Goal: Check status: Check status

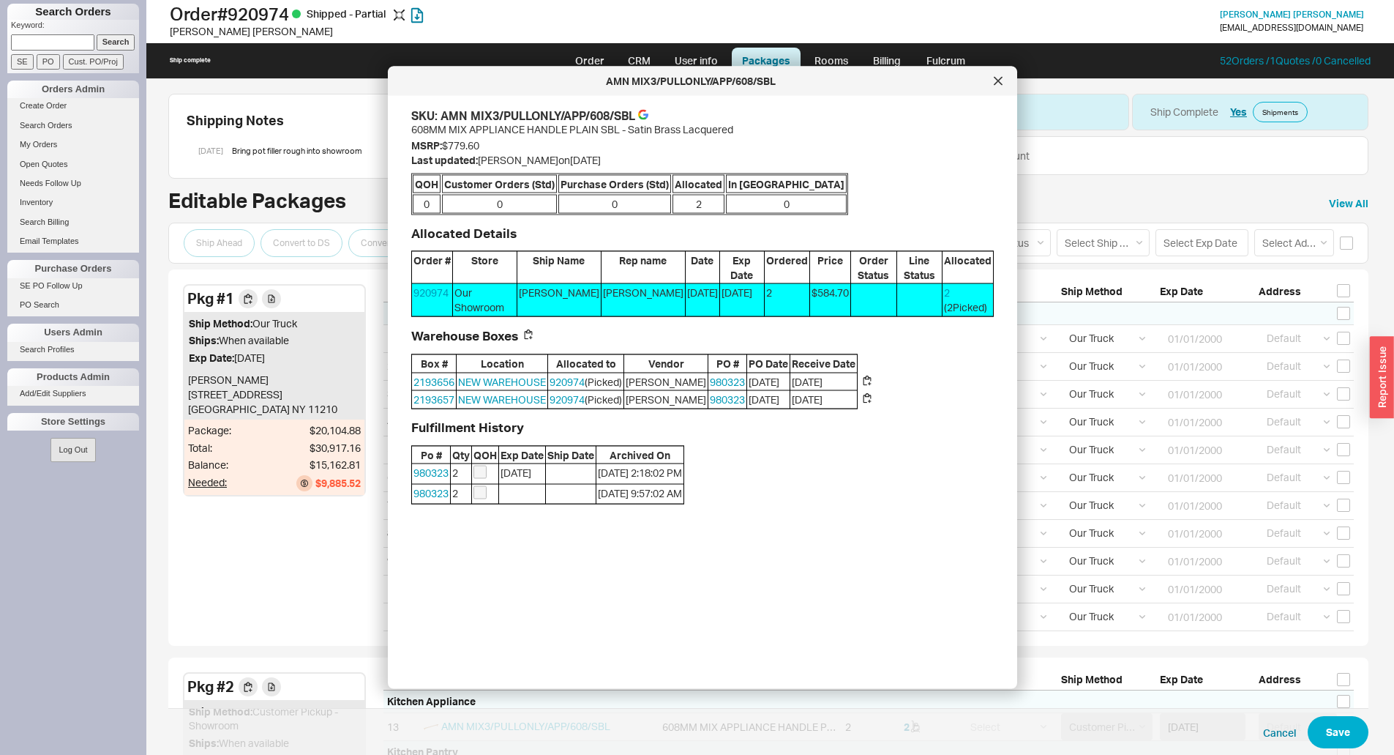
select select "8"
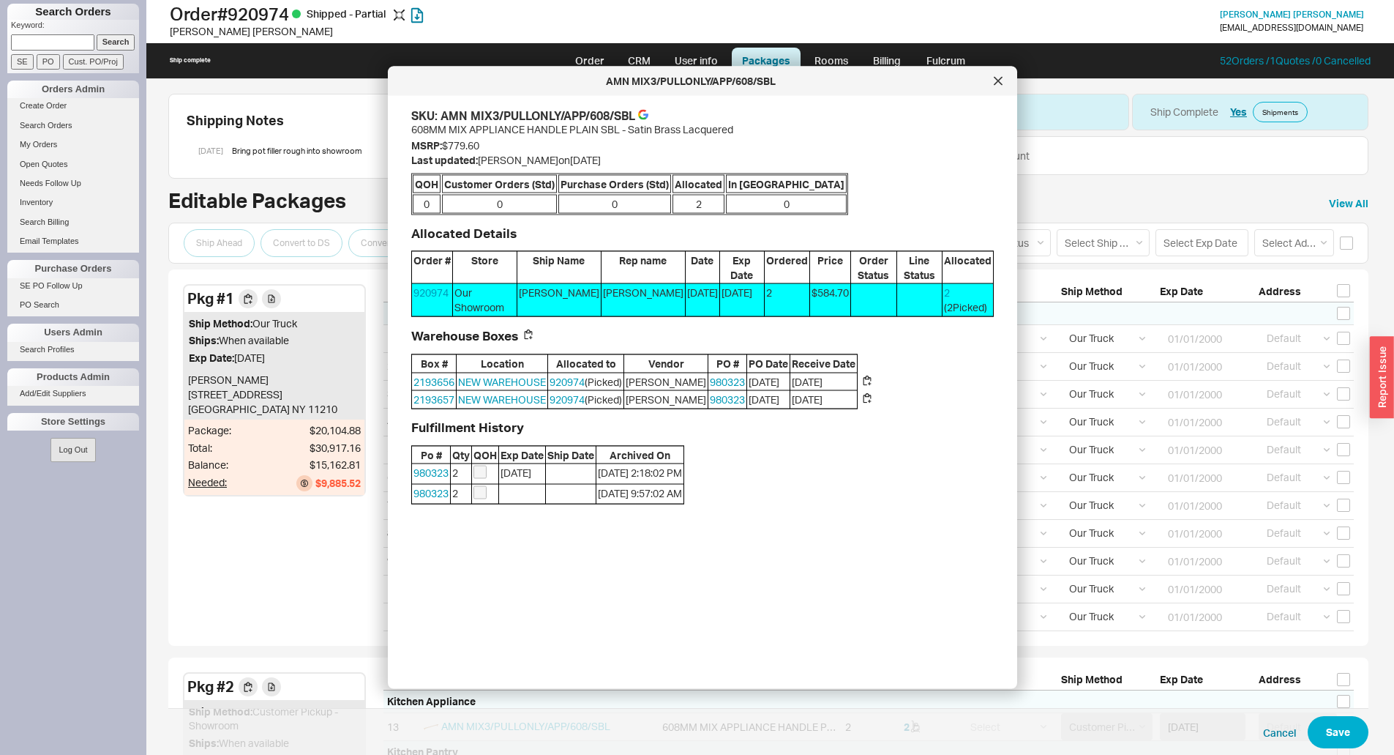
select select "8"
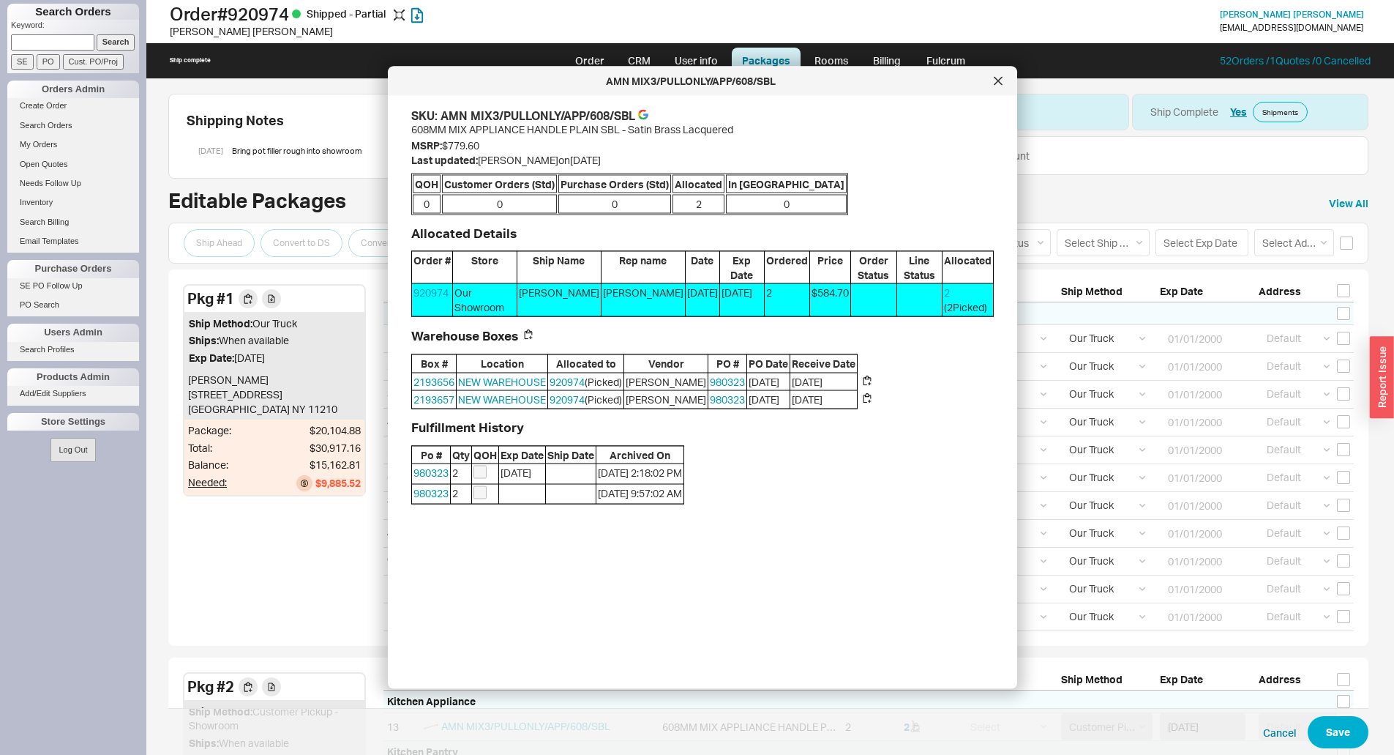
select select "8"
select select "10"
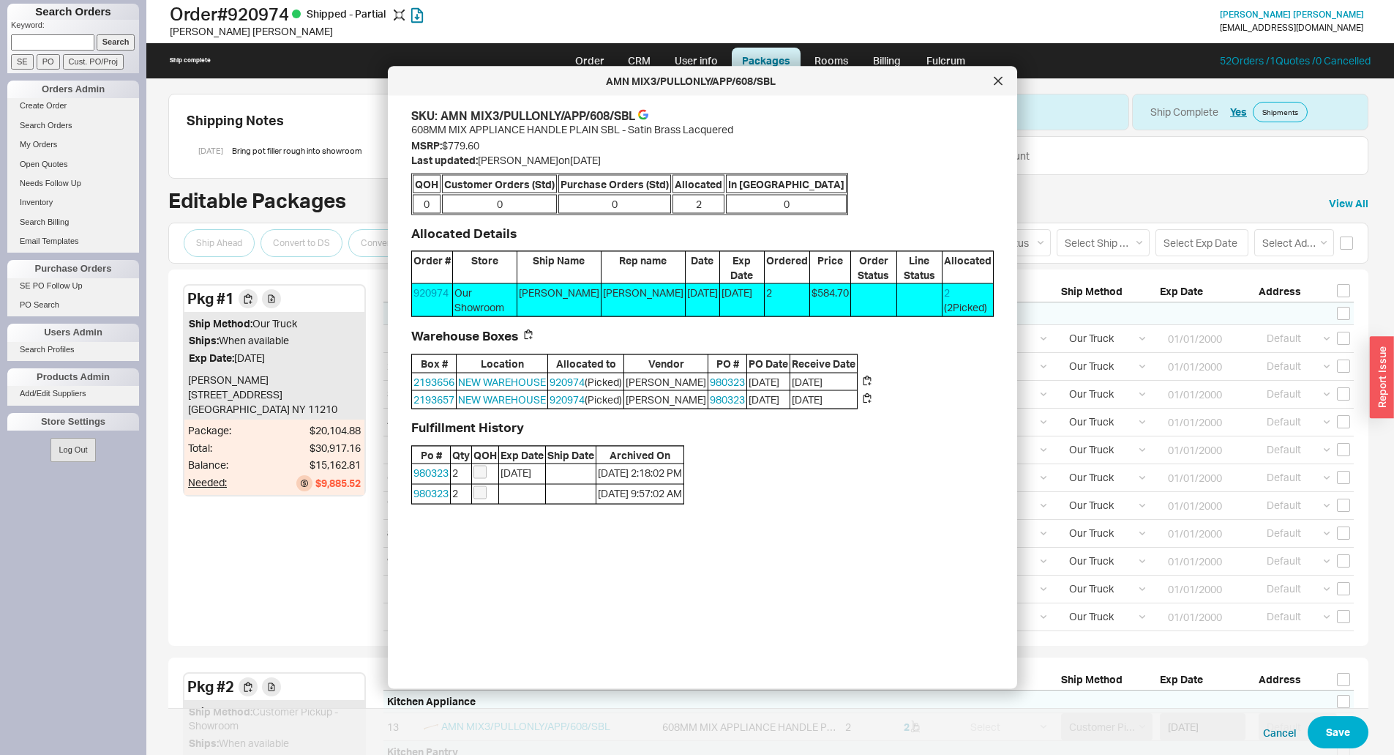
select select "10"
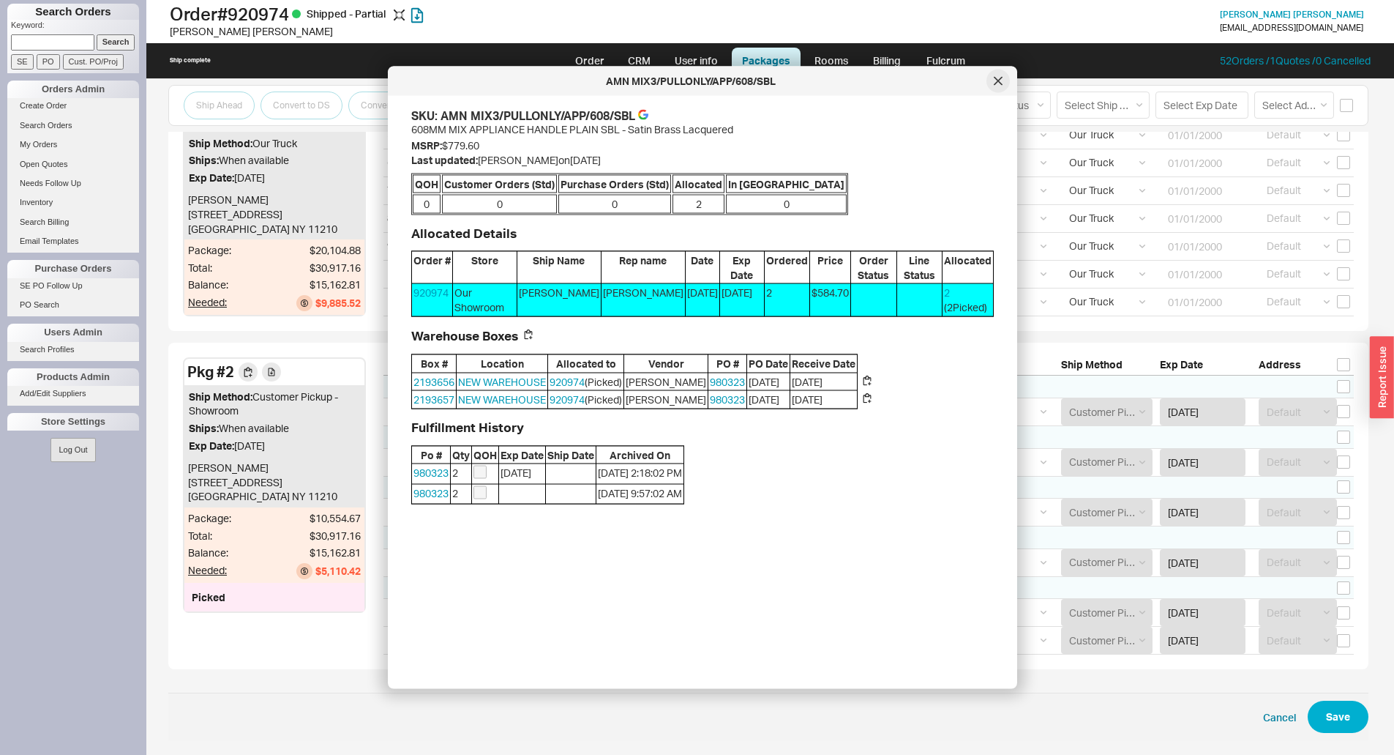
click at [997, 83] on icon at bounding box center [998, 80] width 7 height 7
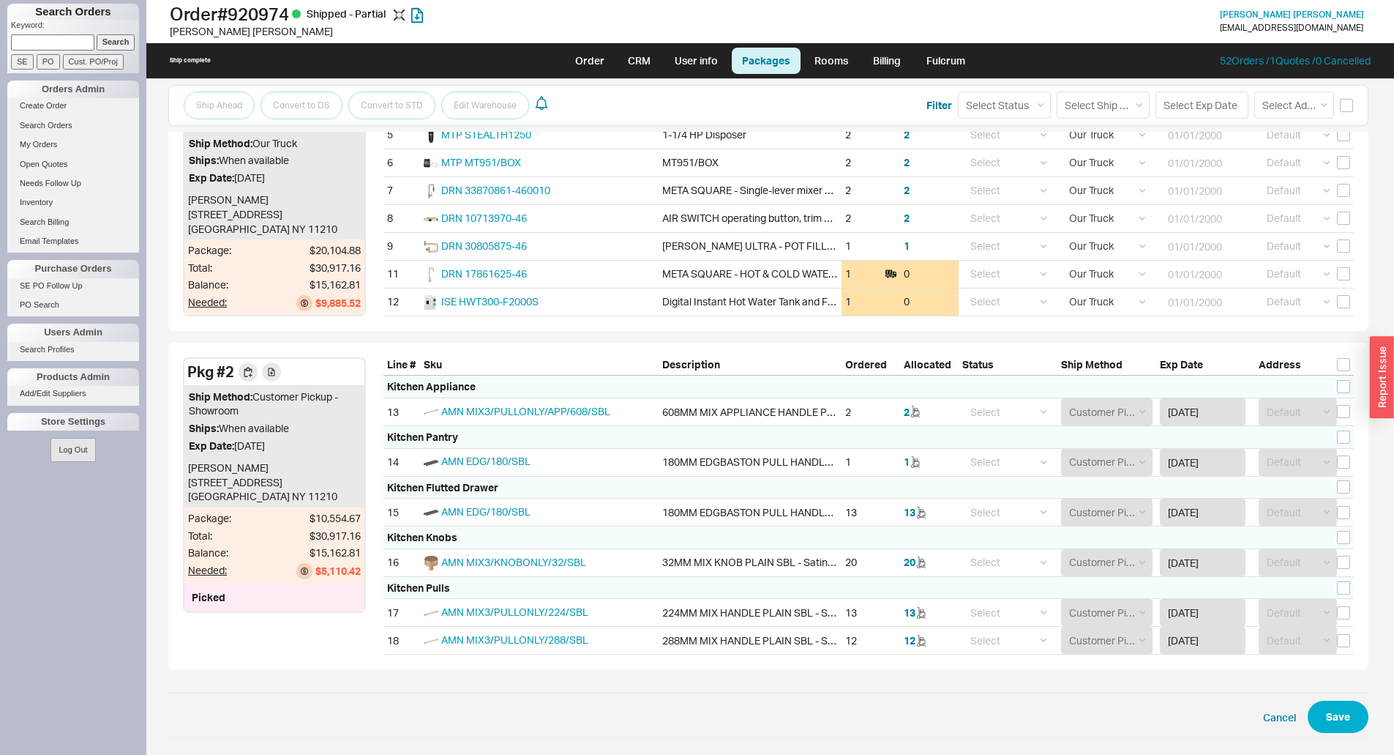
click at [56, 40] on input at bounding box center [52, 41] width 83 height 15
type input "928326"
click at [97, 34] on input "Search" at bounding box center [116, 41] width 39 height 15
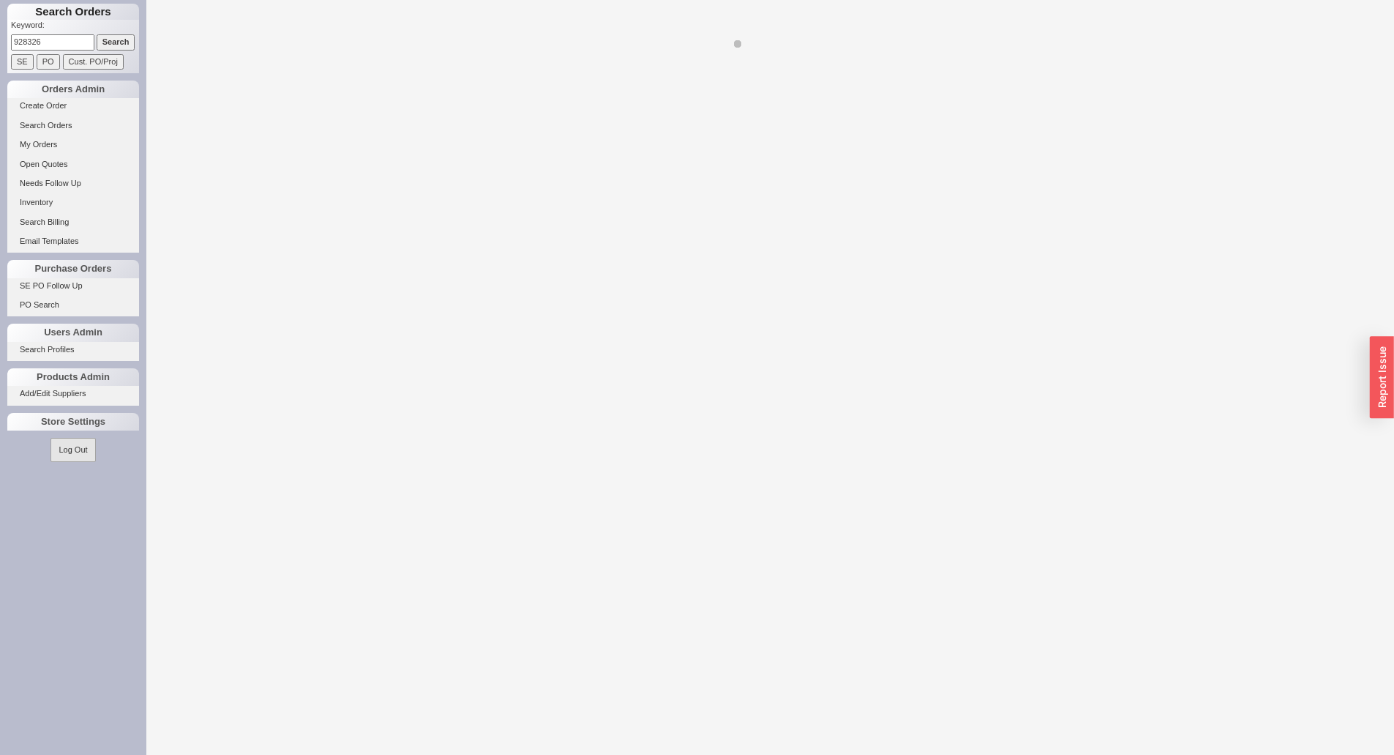
select select "LOW"
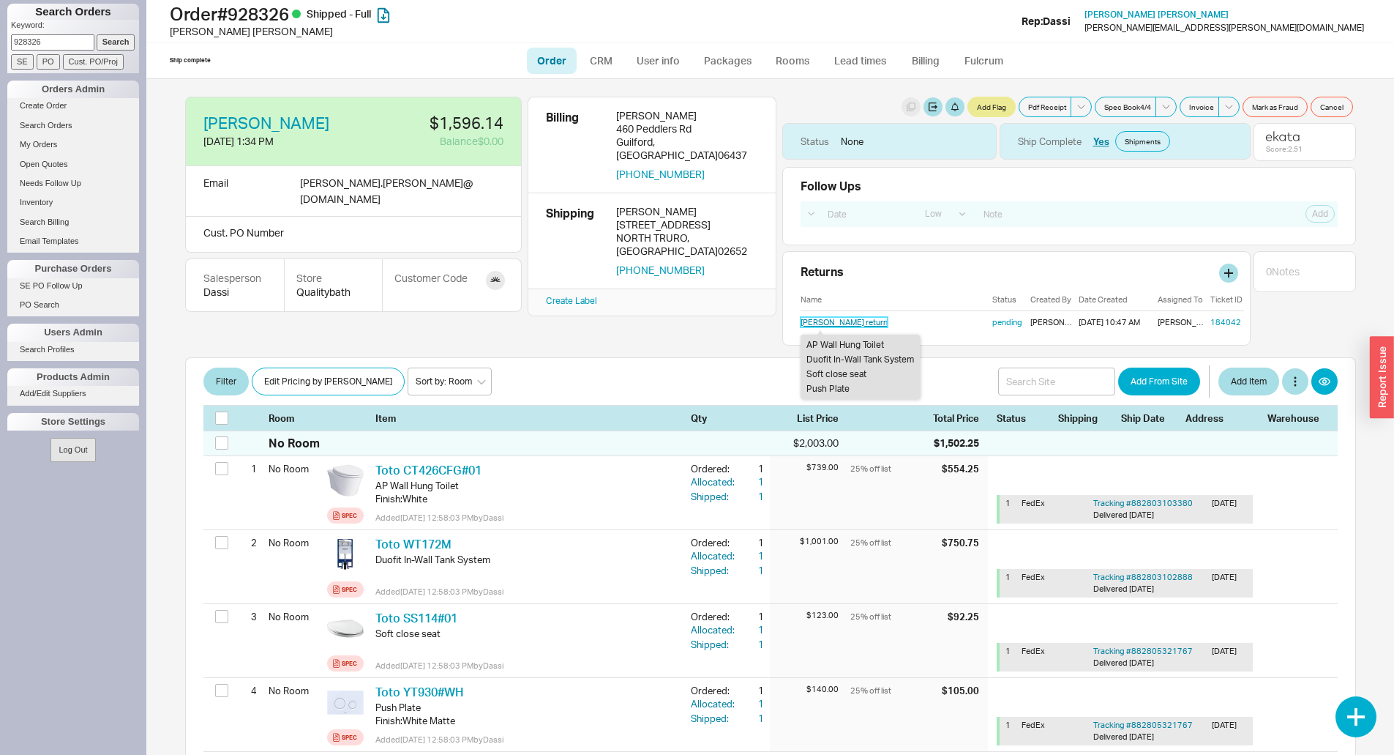
click at [826, 325] on link "[PERSON_NAME] return" at bounding box center [844, 322] width 87 height 10
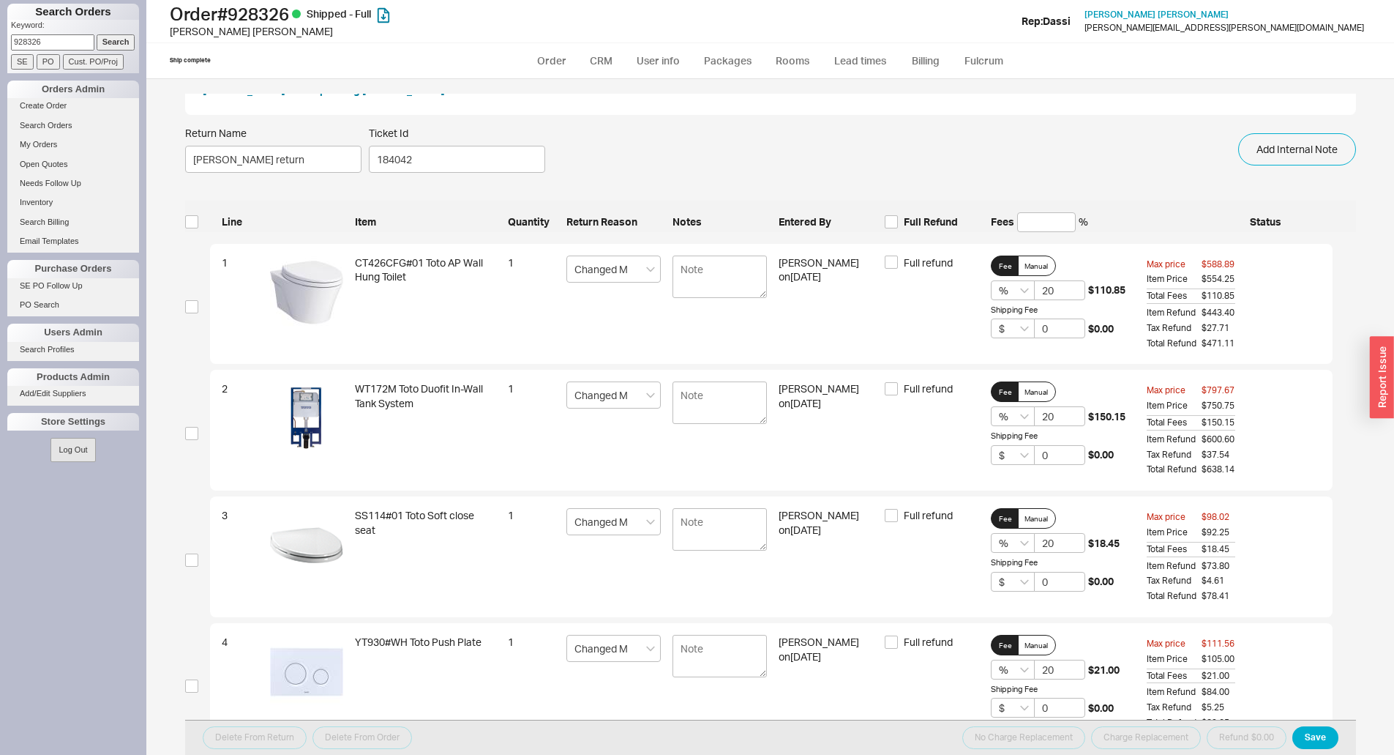
scroll to position [92, 0]
